Goal: Transaction & Acquisition: Purchase product/service

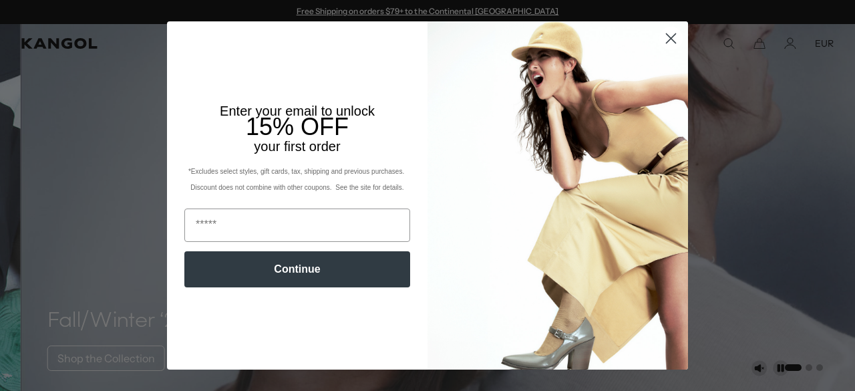
click at [288, 275] on button "Continue" at bounding box center [297, 269] width 226 height 36
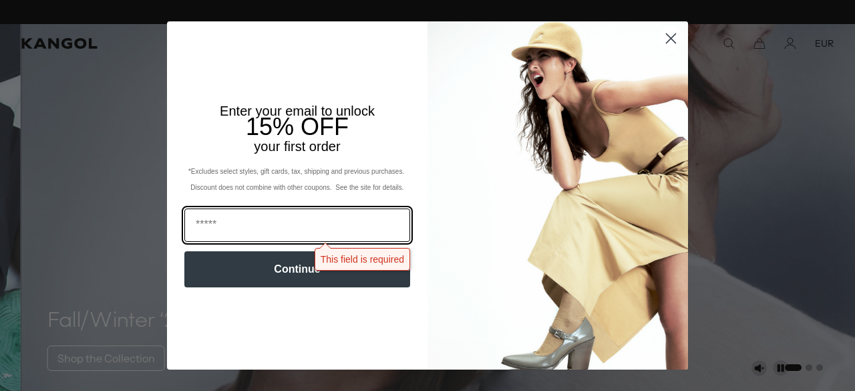
click at [260, 229] on input "Email" at bounding box center [297, 224] width 226 height 33
type input "**********"
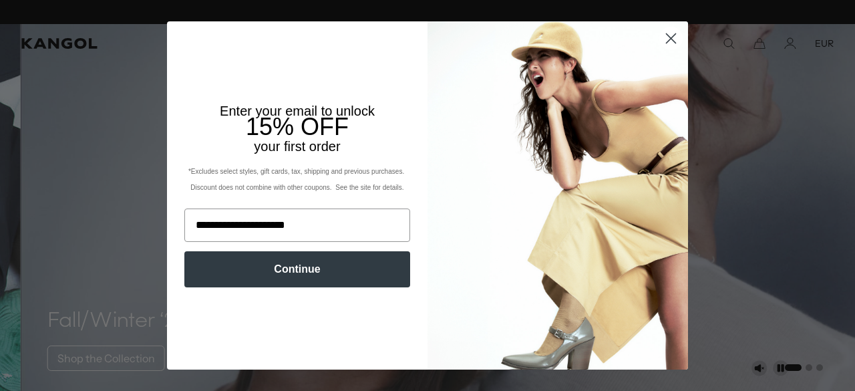
click at [288, 271] on button "Continue" at bounding box center [297, 269] width 226 height 36
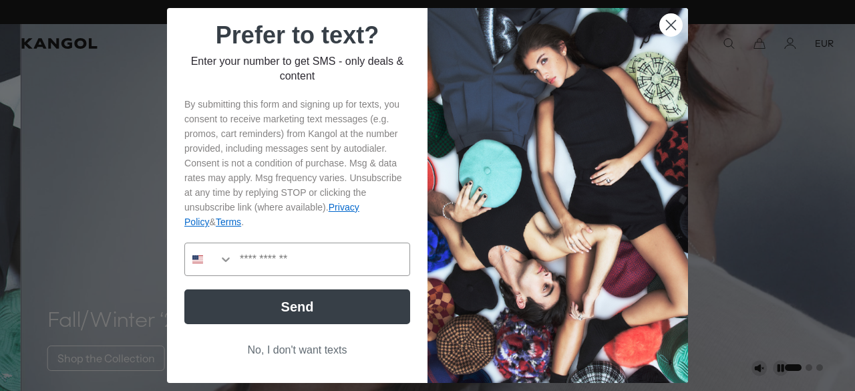
click at [299, 347] on button "No, I don't want texts" at bounding box center [297, 349] width 226 height 25
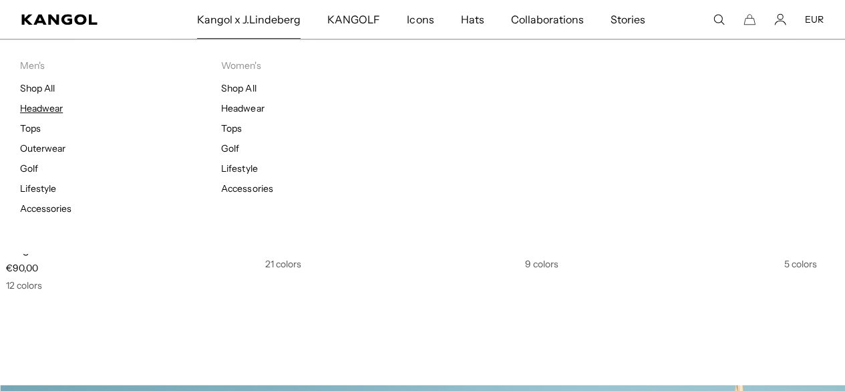
scroll to position [0, 0]
click at [48, 107] on link "Headwear" at bounding box center [41, 108] width 43 height 12
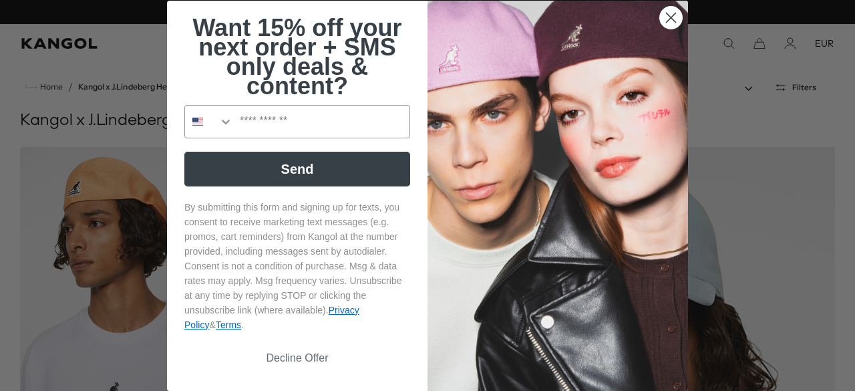
click at [307, 361] on button "Decline Offer" at bounding box center [297, 357] width 226 height 25
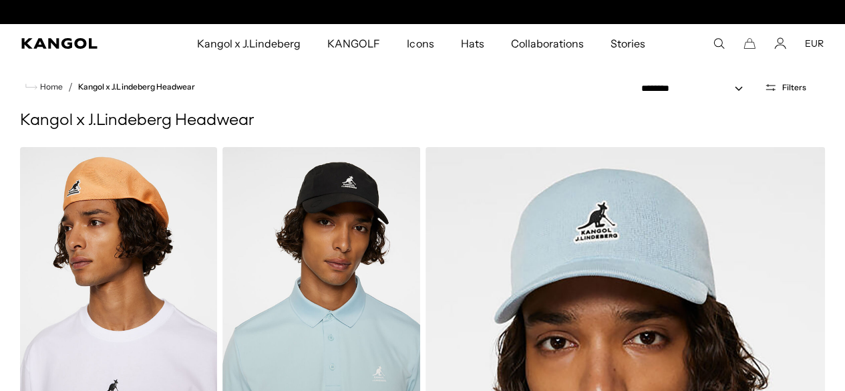
scroll to position [0, 275]
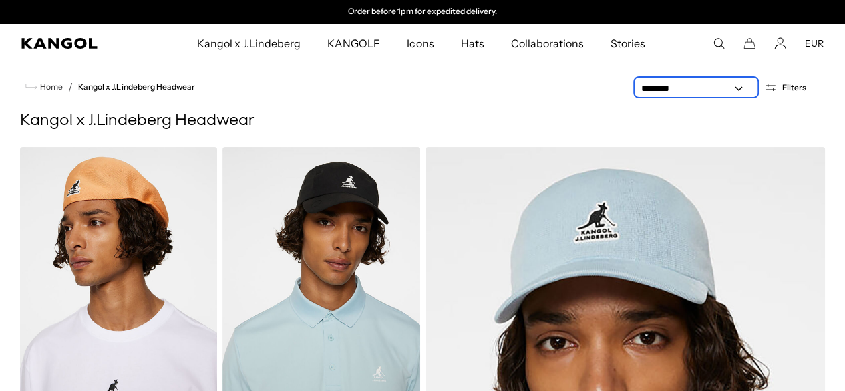
click at [740, 89] on select "**********" at bounding box center [696, 89] width 120 height 14
click at [555, 88] on ul "Home / Kangol x J.Lindeberg Headwear" at bounding box center [422, 87] width 805 height 16
click at [716, 37] on comp-header "Kangol x J.Lindeberg Kangol x J.Lindeberg Men's Shop All Headwear Tops Outerwea…" at bounding box center [422, 43] width 845 height 39
click at [717, 41] on icon "Search here" at bounding box center [719, 43] width 12 height 12
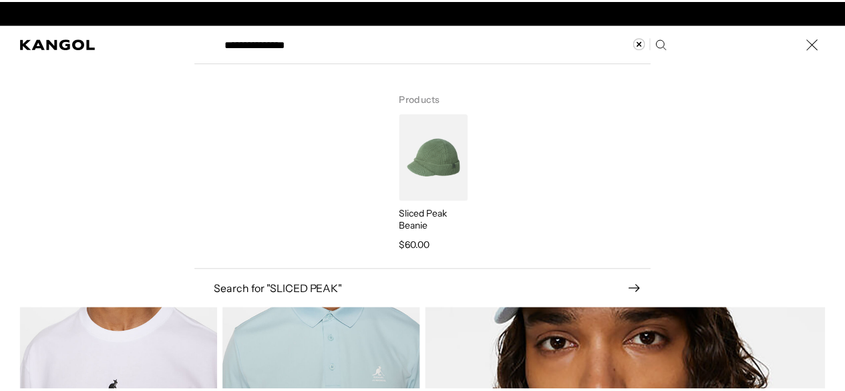
scroll to position [0, 0]
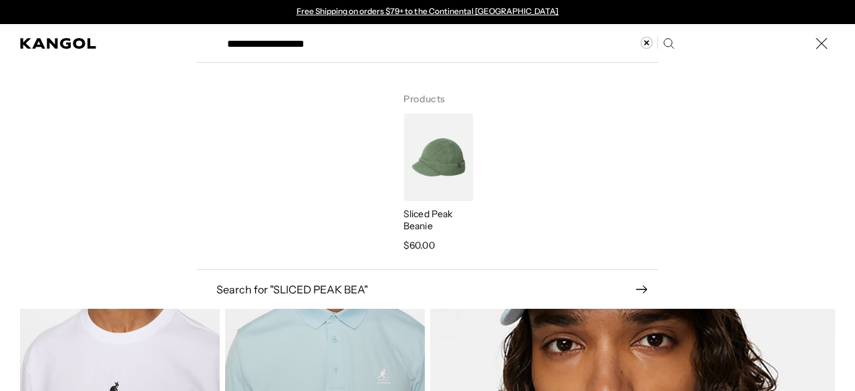
type input "**********"
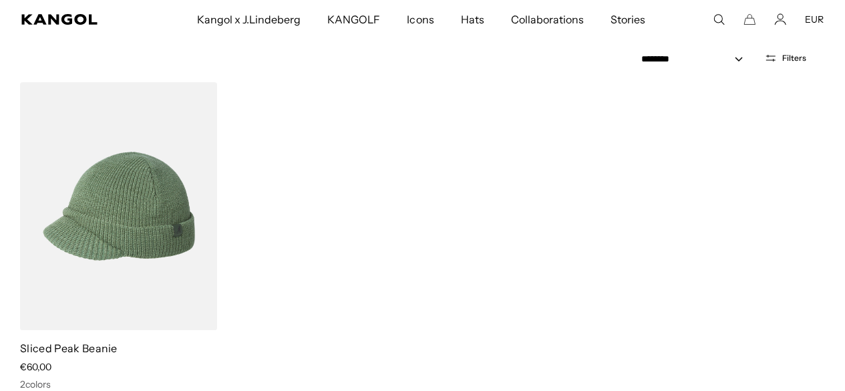
scroll to position [169, 0]
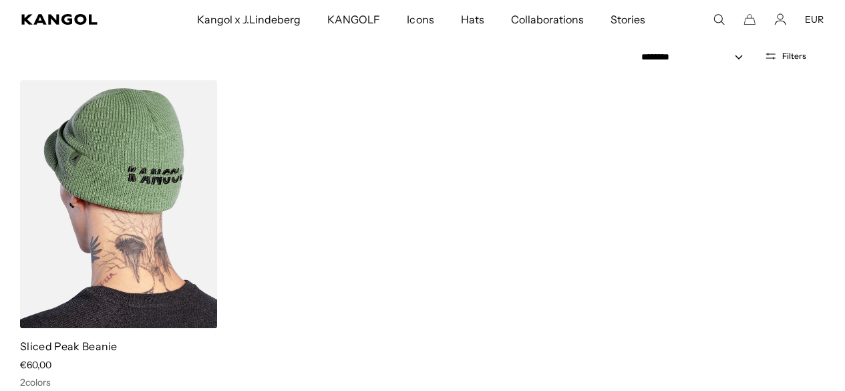
click at [153, 234] on img at bounding box center [118, 204] width 197 height 248
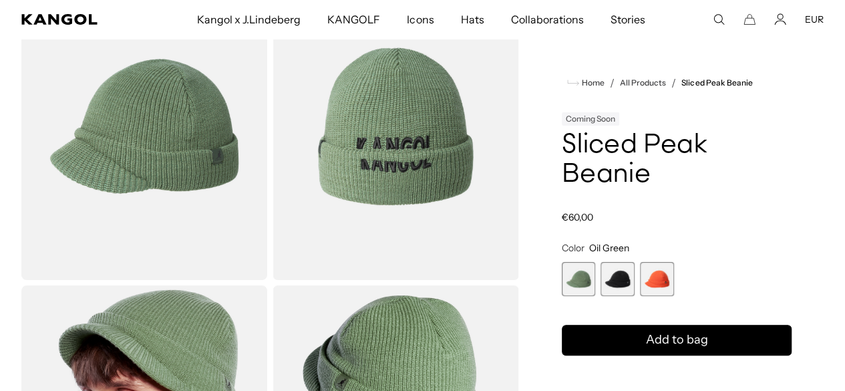
click at [635, 276] on span "2 of 3" at bounding box center [618, 279] width 34 height 34
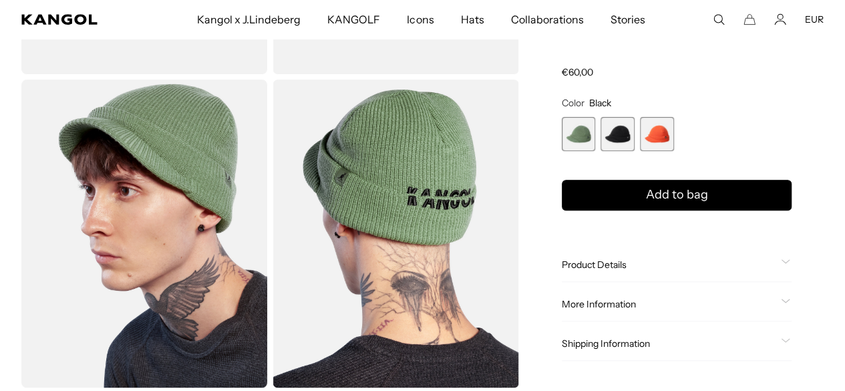
scroll to position [0, 275]
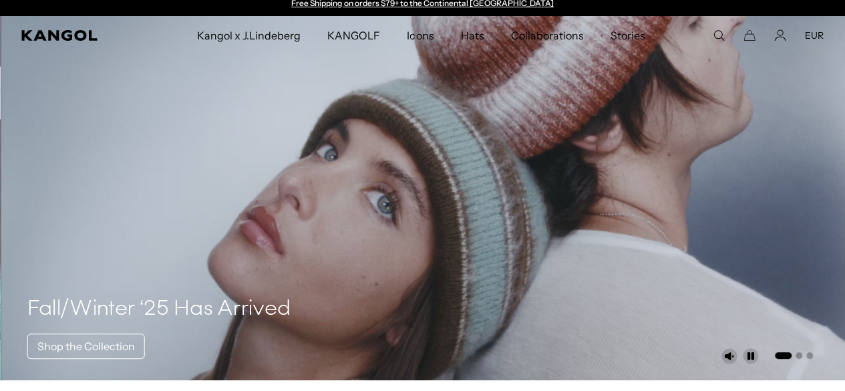
click at [715, 31] on icon "Search here" at bounding box center [719, 35] width 12 height 12
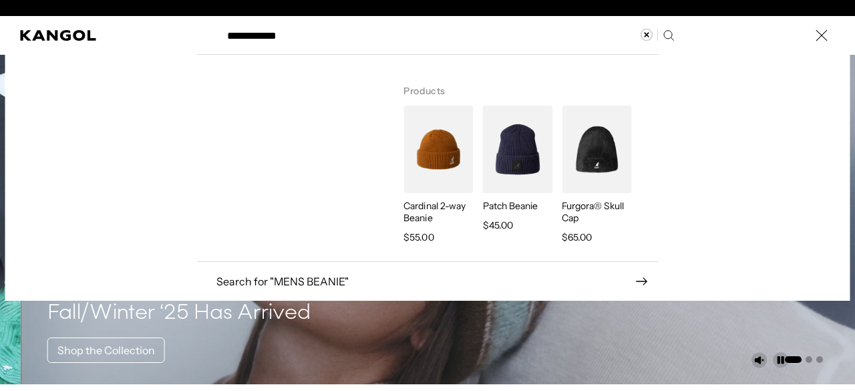
type input "**********"
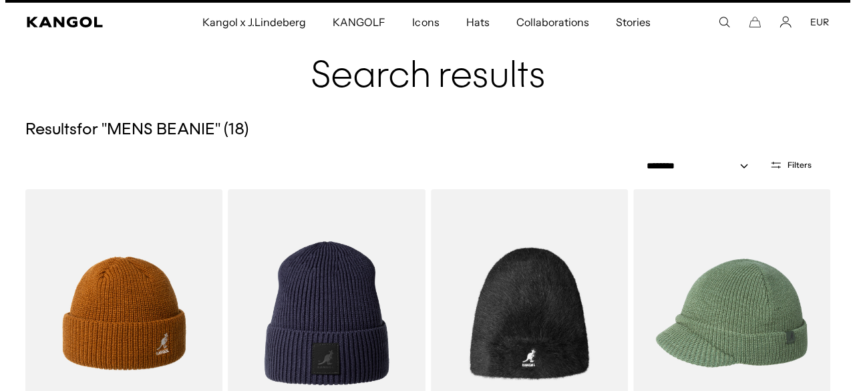
scroll to position [24, 0]
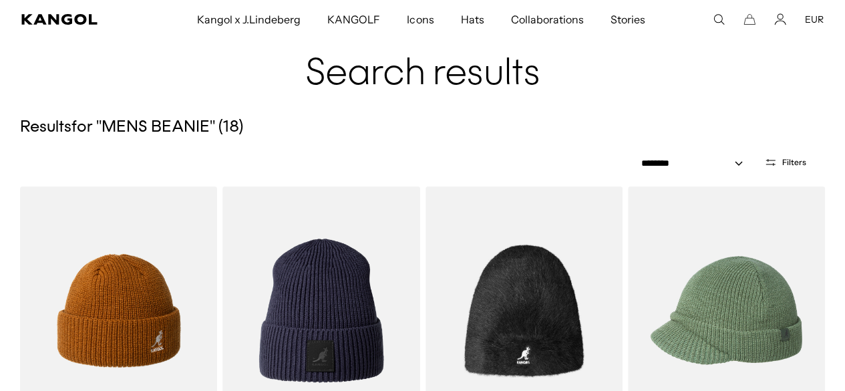
click at [715, 15] on icon "Search here" at bounding box center [719, 19] width 12 height 12
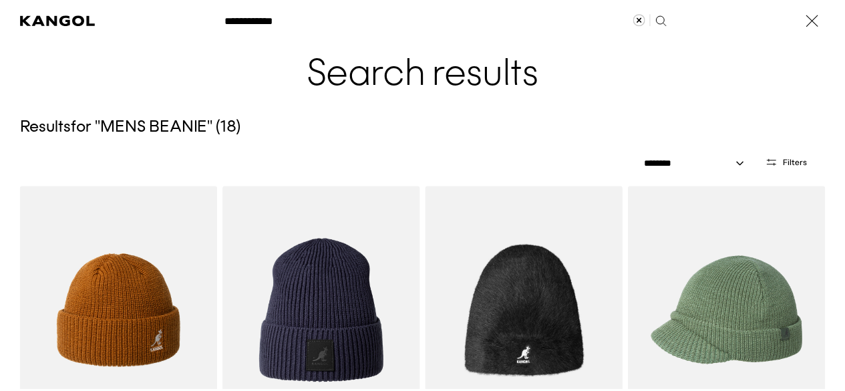
scroll to position [0, 0]
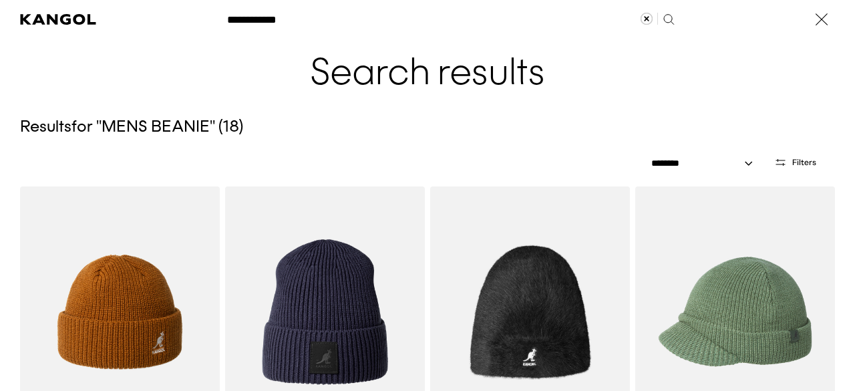
click at [816, 13] on icon "Close" at bounding box center [821, 19] width 13 height 13
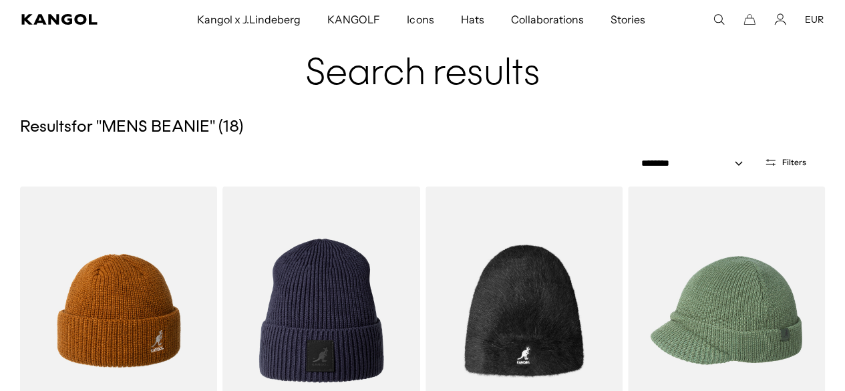
scroll to position [0, 275]
